Goal: Use online tool/utility: Utilize a website feature to perform a specific function

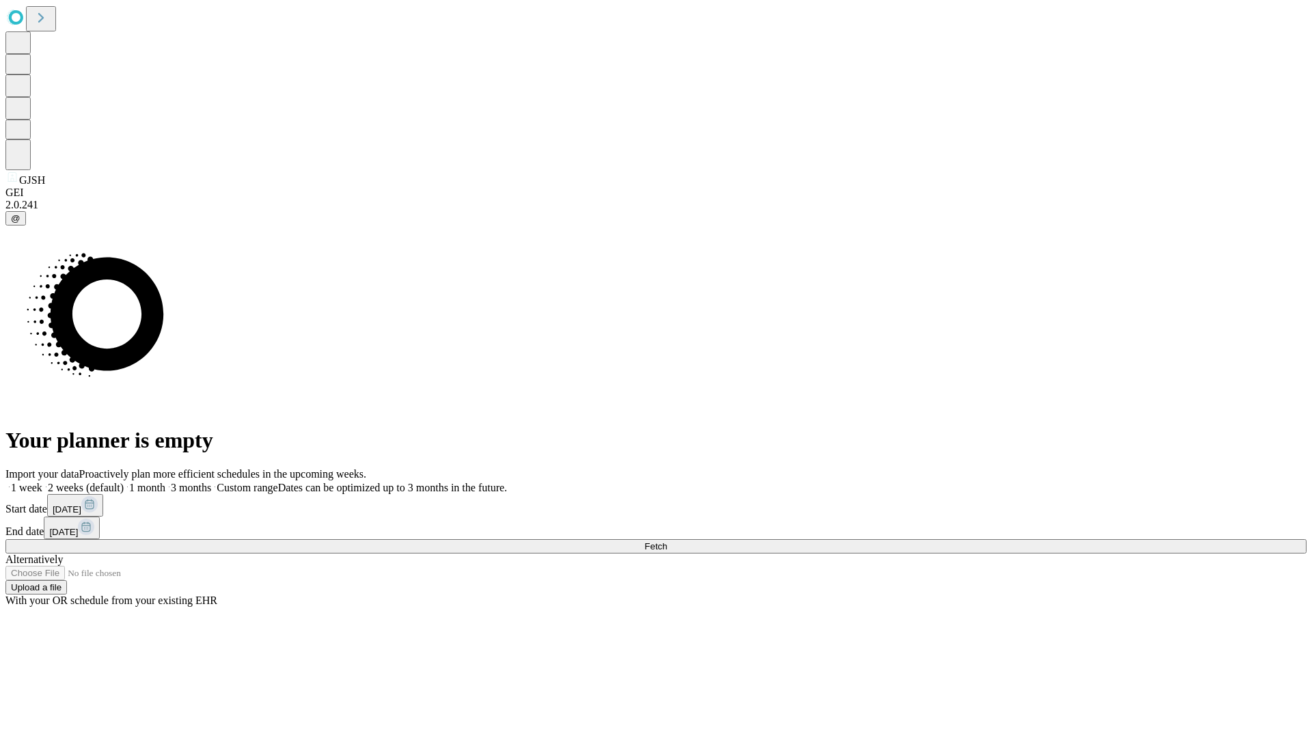
click at [667, 541] on span "Fetch" at bounding box center [655, 546] width 23 height 10
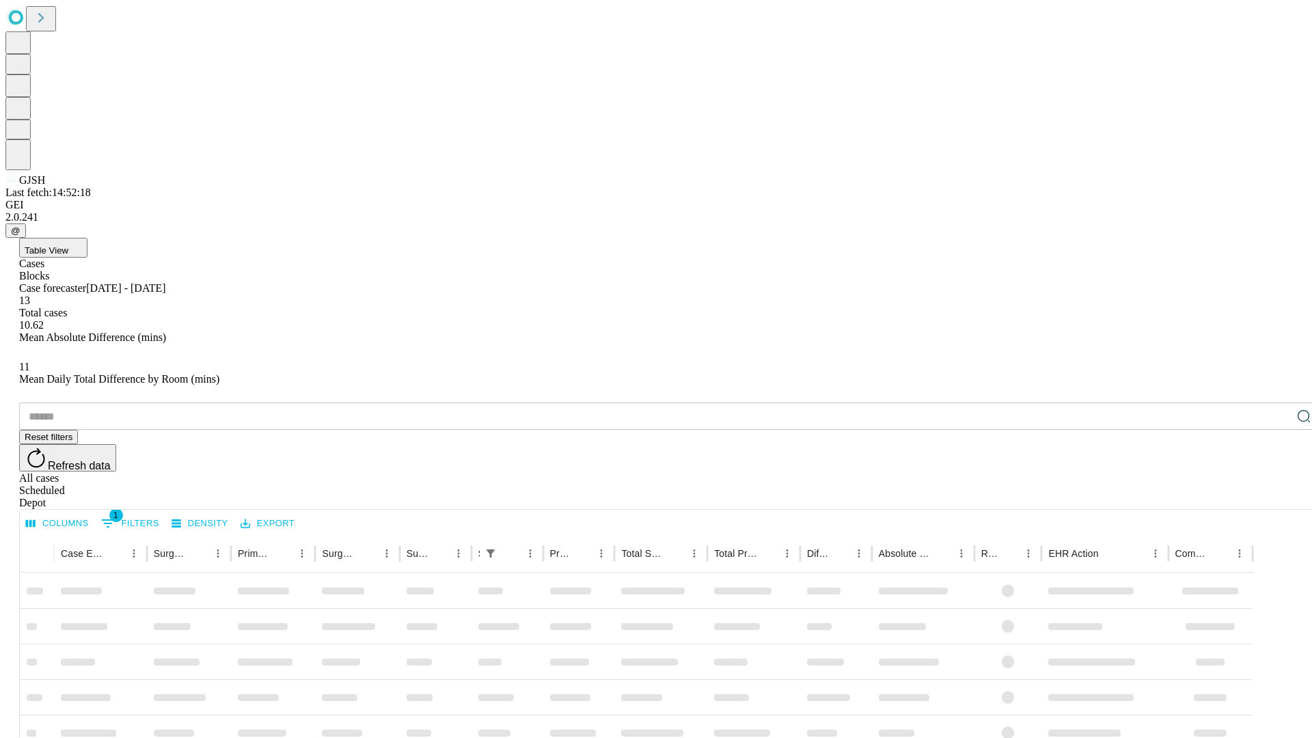
click at [68, 245] on span "Table View" at bounding box center [47, 250] width 44 height 10
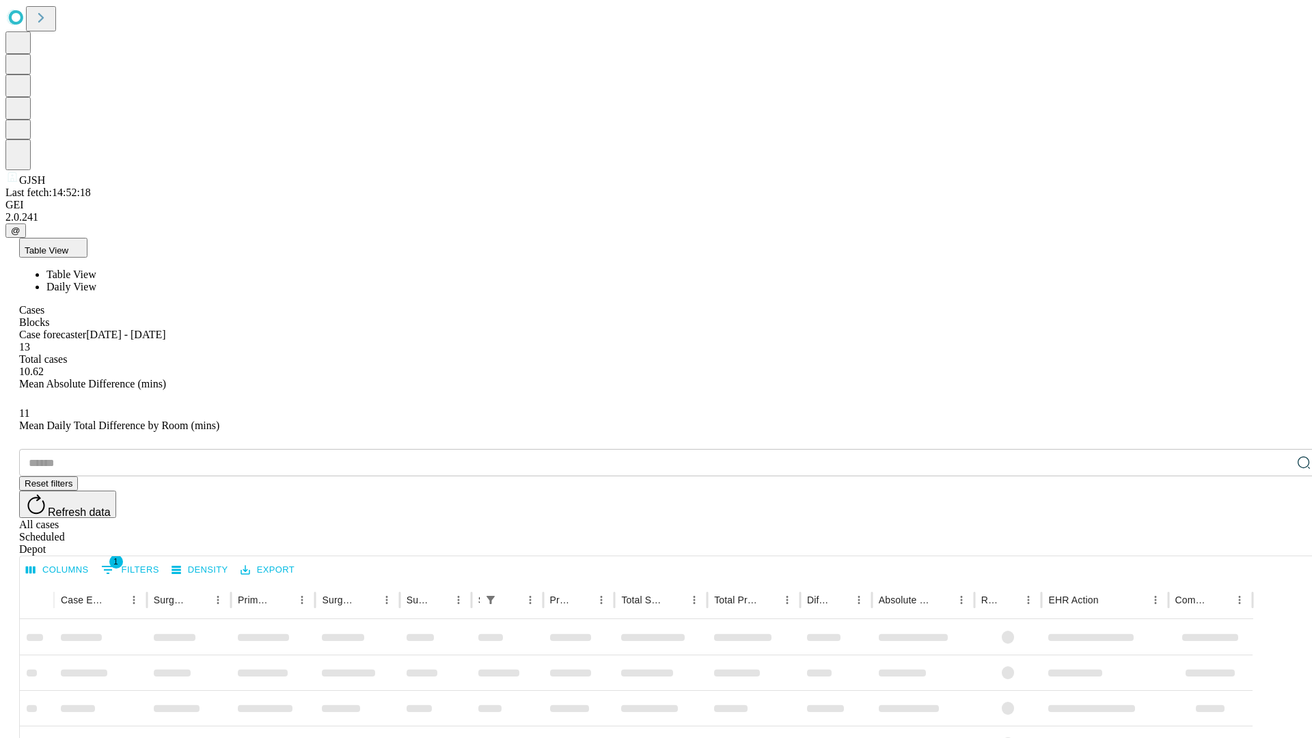
click at [96, 281] on span "Daily View" at bounding box center [71, 287] width 50 height 12
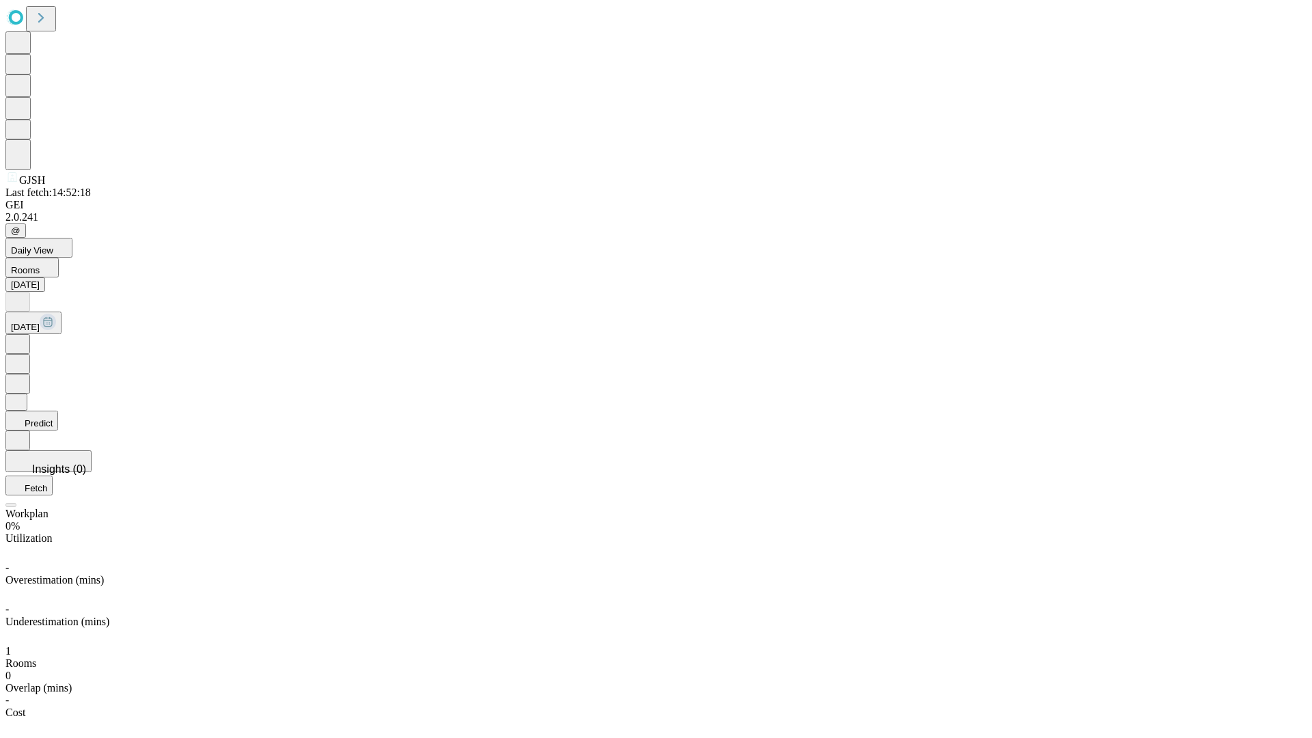
click at [58, 411] on button "Predict" at bounding box center [31, 421] width 53 height 20
